Goal: Task Accomplishment & Management: Complete application form

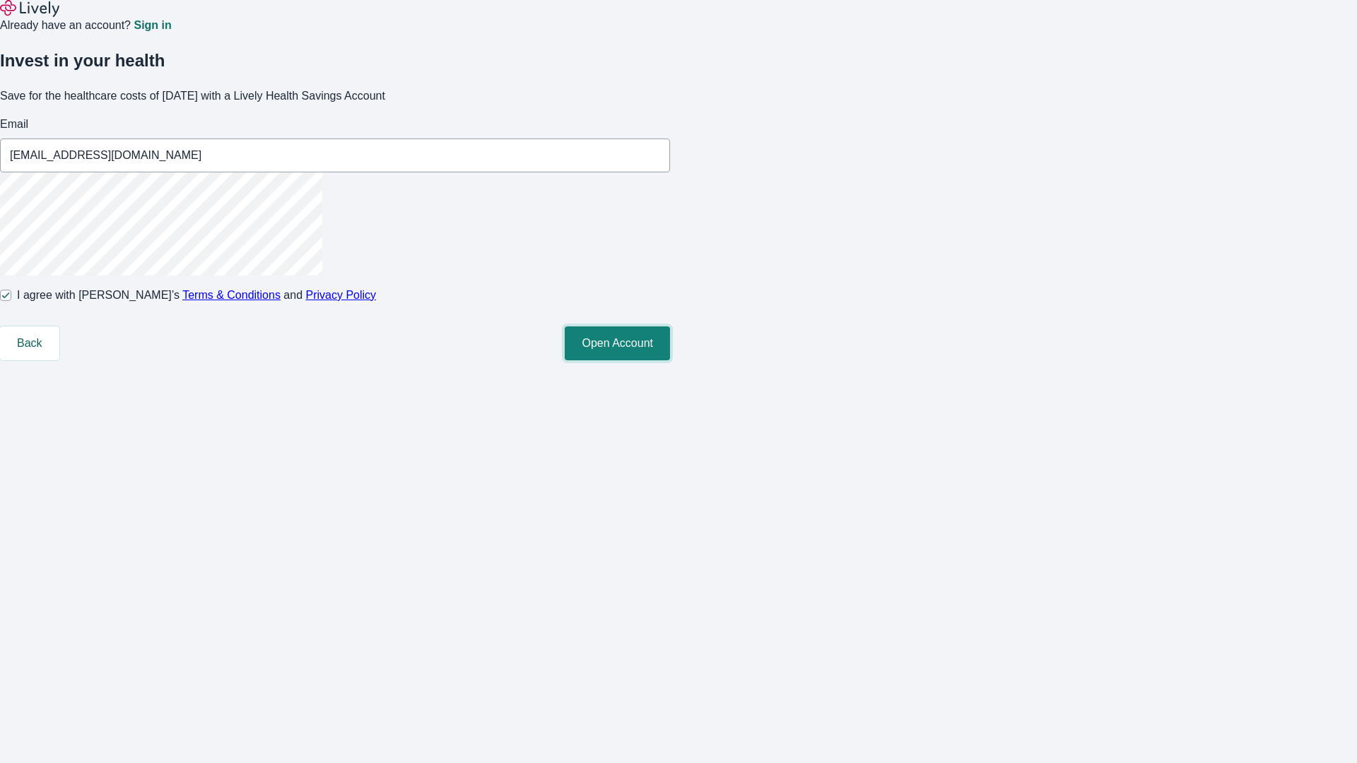
click at [670, 360] on button "Open Account" at bounding box center [617, 343] width 105 height 34
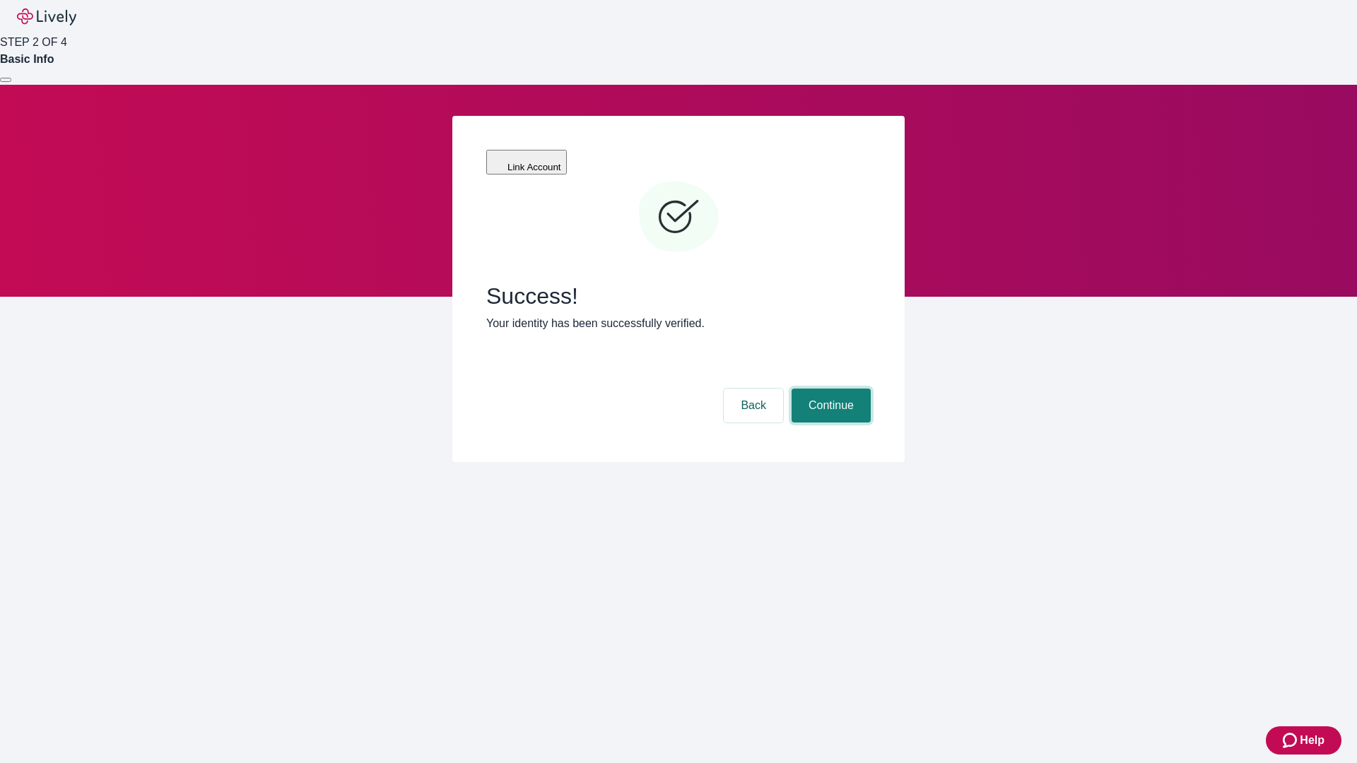
click at [829, 389] on button "Continue" at bounding box center [830, 406] width 79 height 34
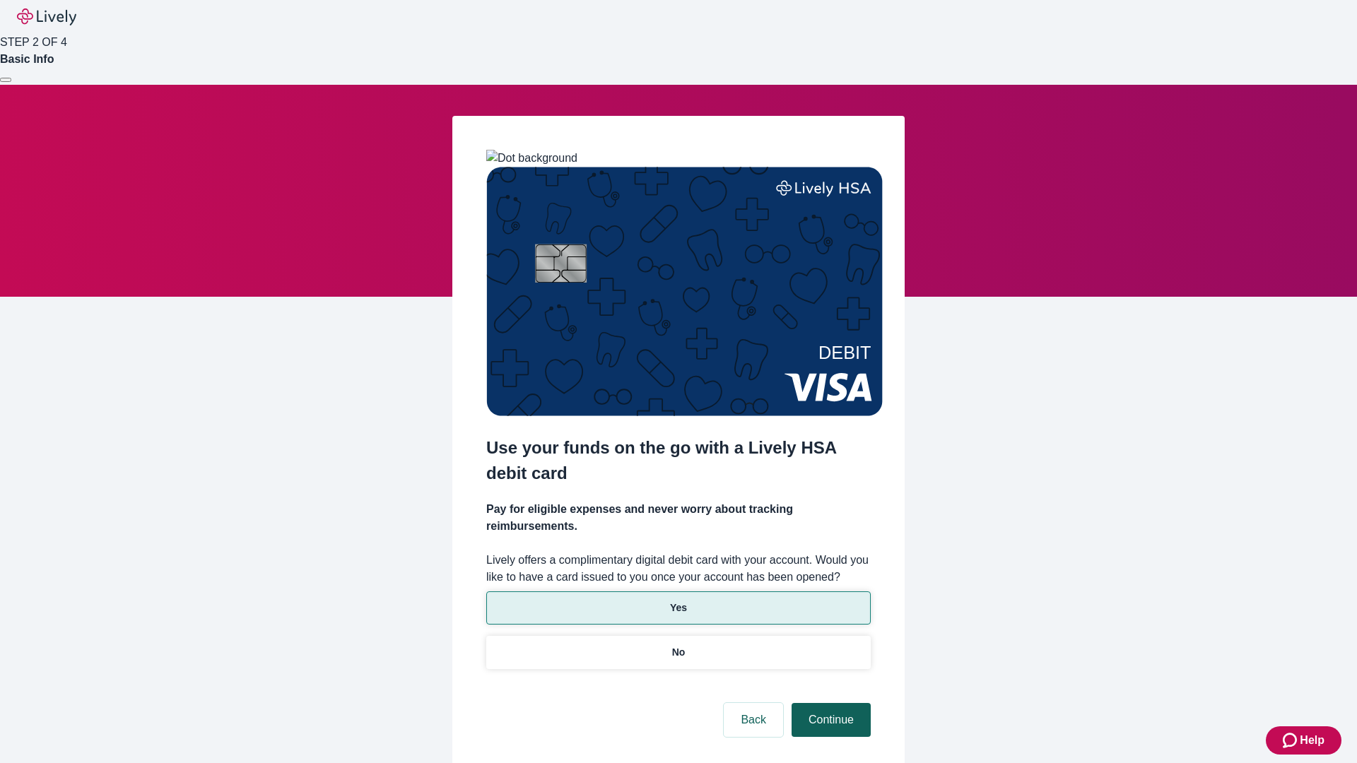
click at [678, 601] on p "Yes" at bounding box center [678, 608] width 17 height 15
click at [829, 703] on button "Continue" at bounding box center [830, 720] width 79 height 34
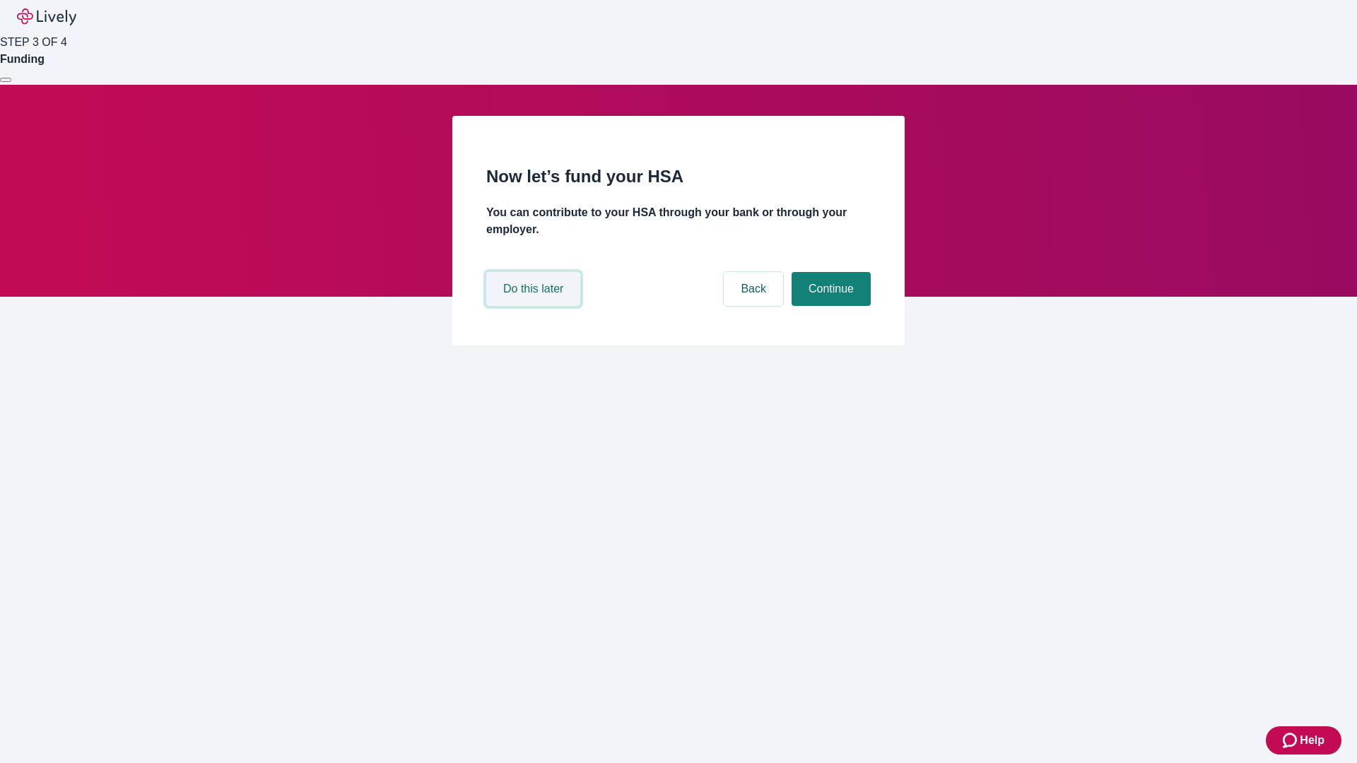
click at [535, 306] on button "Do this later" at bounding box center [533, 289] width 94 height 34
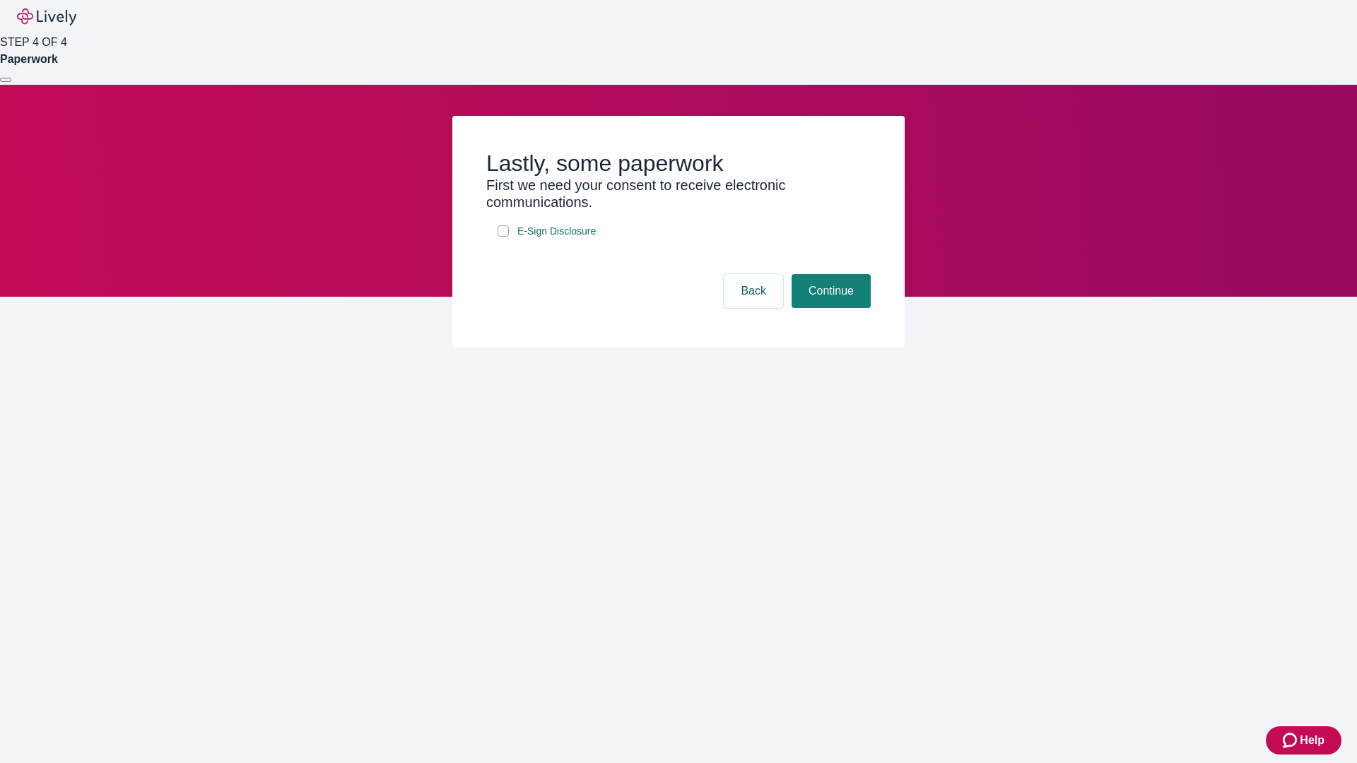
click at [503, 237] on input "E-Sign Disclosure" at bounding box center [502, 230] width 11 height 11
checkbox input "true"
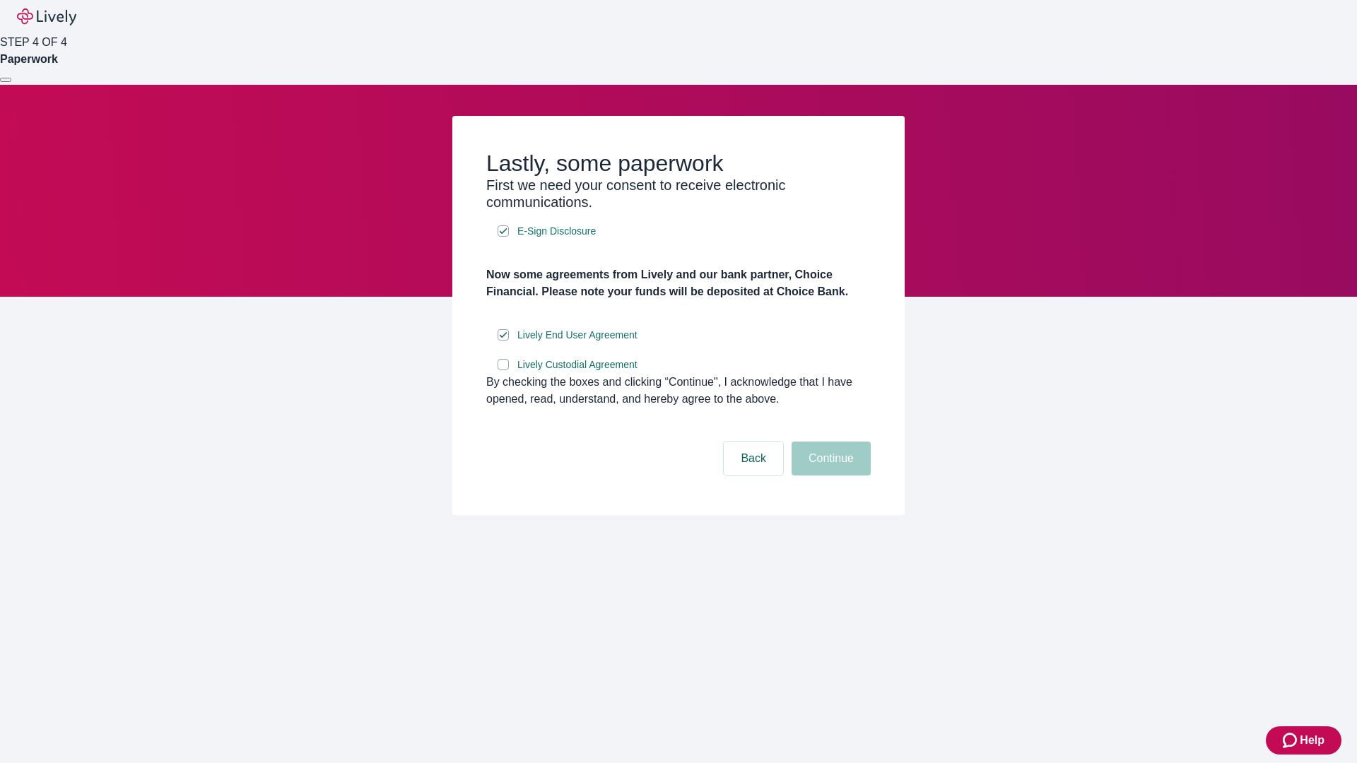
click at [503, 370] on input "Lively Custodial Agreement" at bounding box center [502, 364] width 11 height 11
checkbox input "true"
click at [829, 475] on button "Continue" at bounding box center [830, 459] width 79 height 34
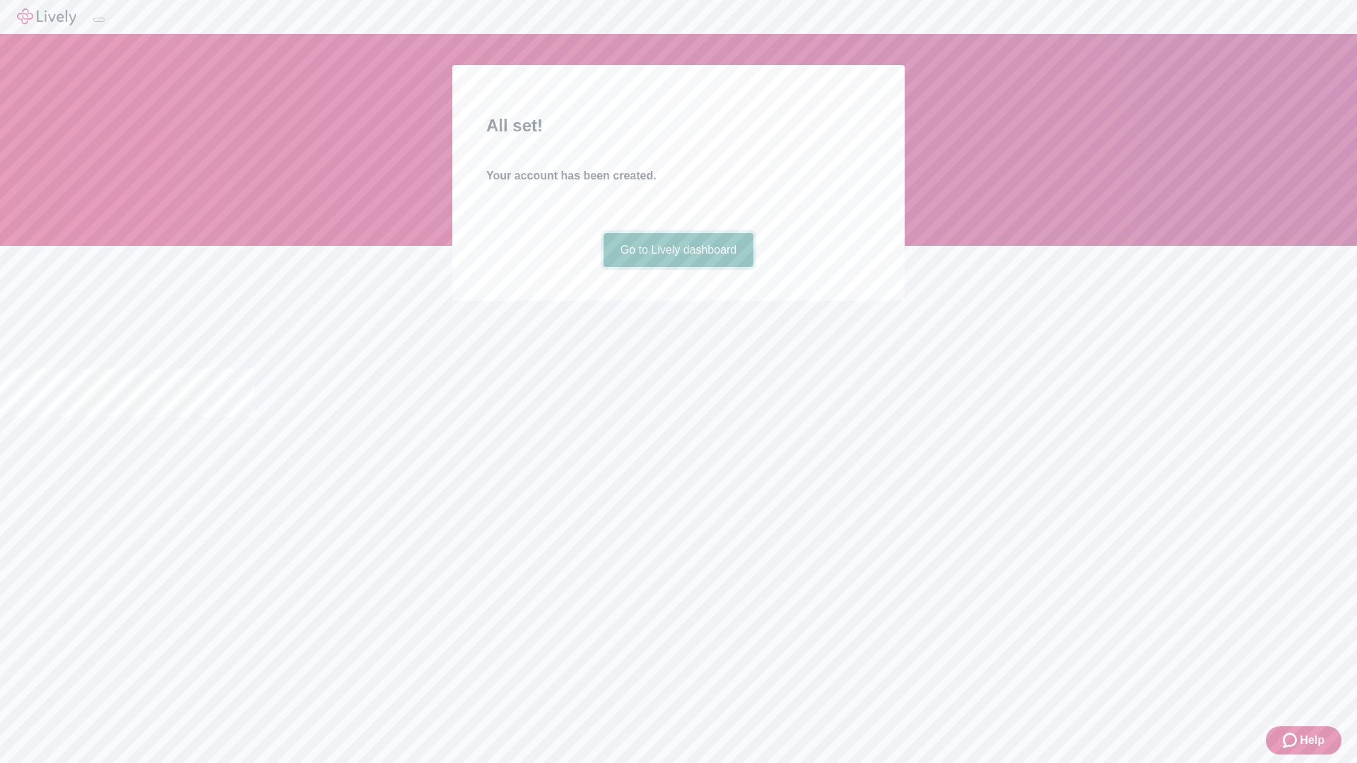
click at [678, 267] on link "Go to Lively dashboard" at bounding box center [678, 250] width 150 height 34
